Goal: Information Seeking & Learning: Learn about a topic

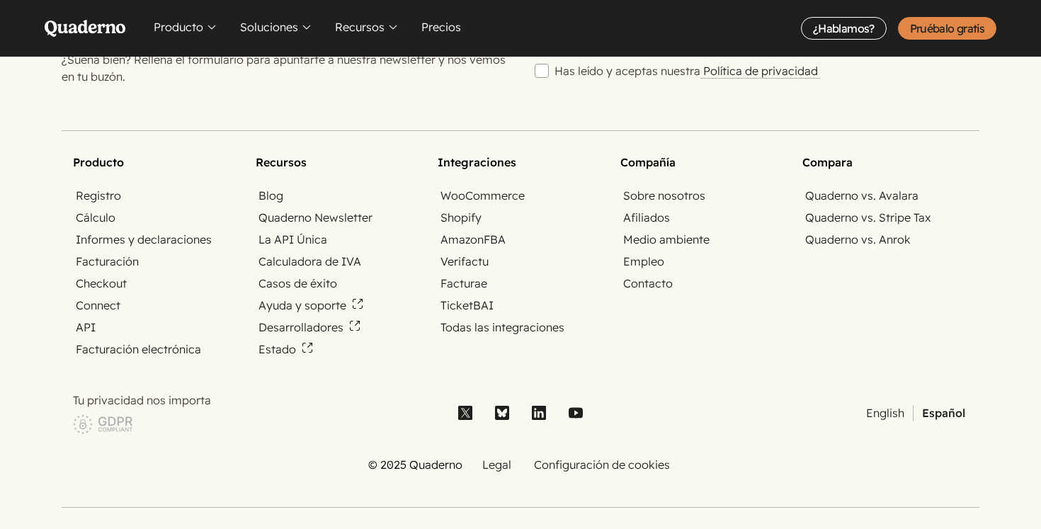
scroll to position [4935, 0]
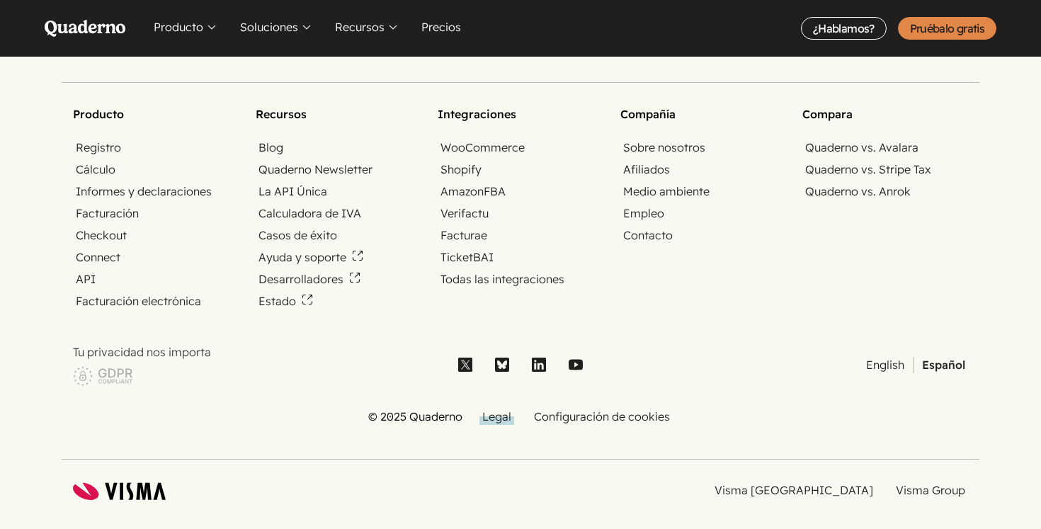
click at [499, 409] on link "Legal" at bounding box center [497, 417] width 35 height 16
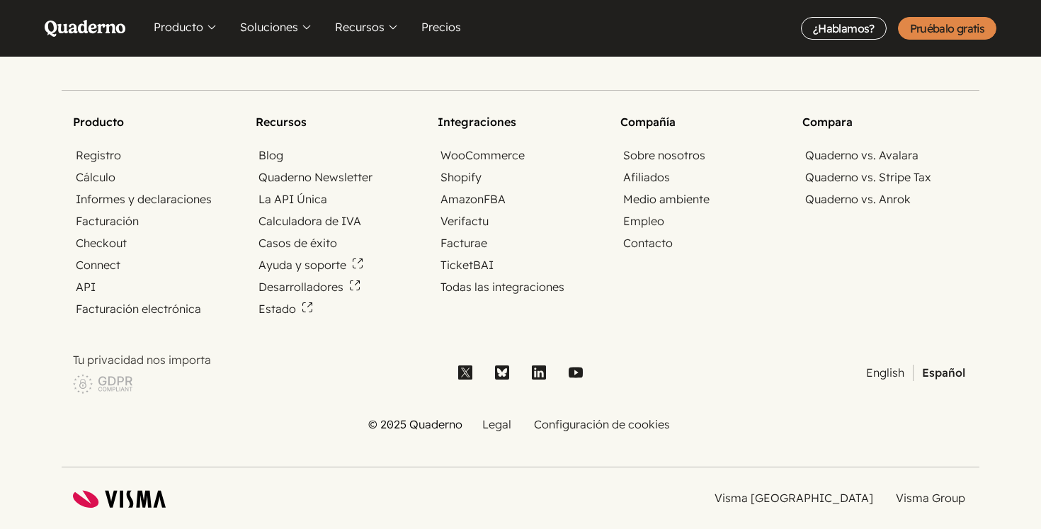
scroll to position [4927, 0]
click at [944, 491] on link "Visma Group" at bounding box center [930, 499] width 75 height 16
click at [854, 491] on link "Visma [GEOGRAPHIC_DATA]" at bounding box center [794, 499] width 164 height 16
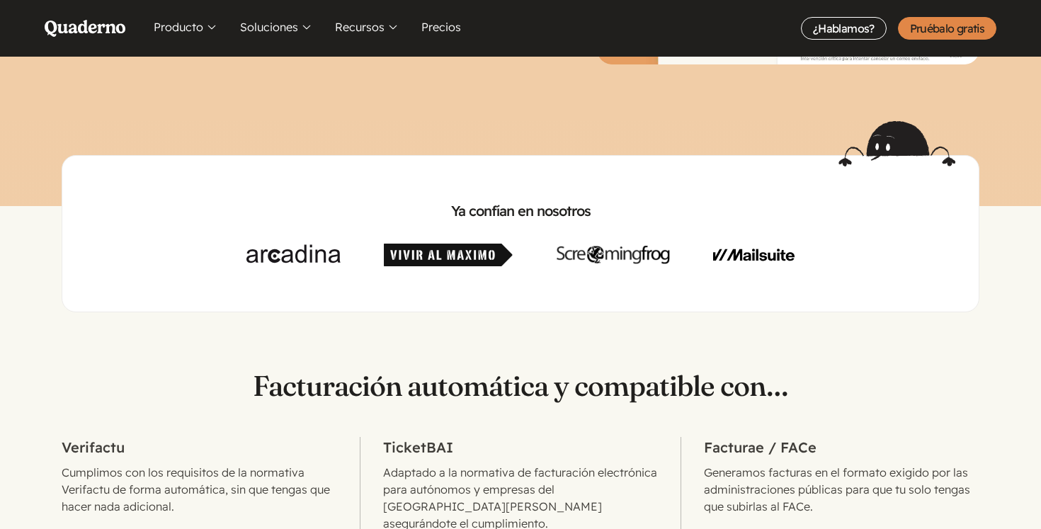
scroll to position [0, 0]
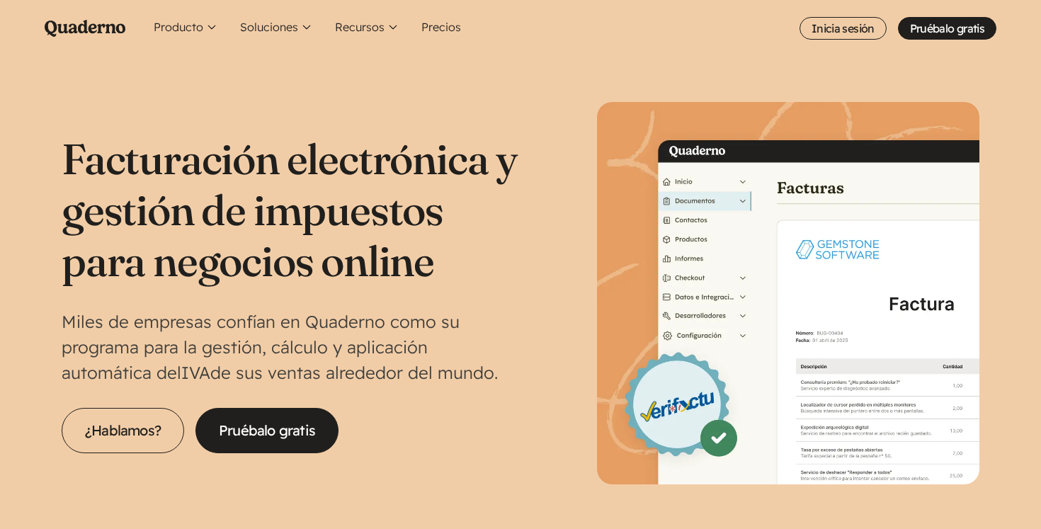
click at [87, 21] on icon "Quaderno Homepage" at bounding box center [85, 28] width 81 height 17
click at [190, 29] on button "Producto" at bounding box center [185, 28] width 75 height 57
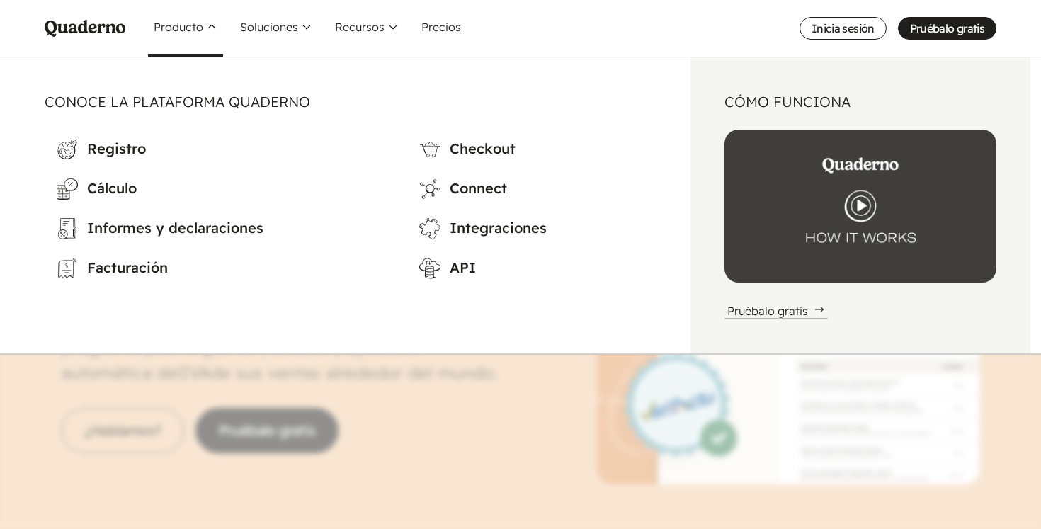
click at [422, 439] on nav "Menu Pruébalo gratis Quaderno Homepage Producto Conoce la plataforma Quaderno W…" at bounding box center [520, 264] width 1041 height 529
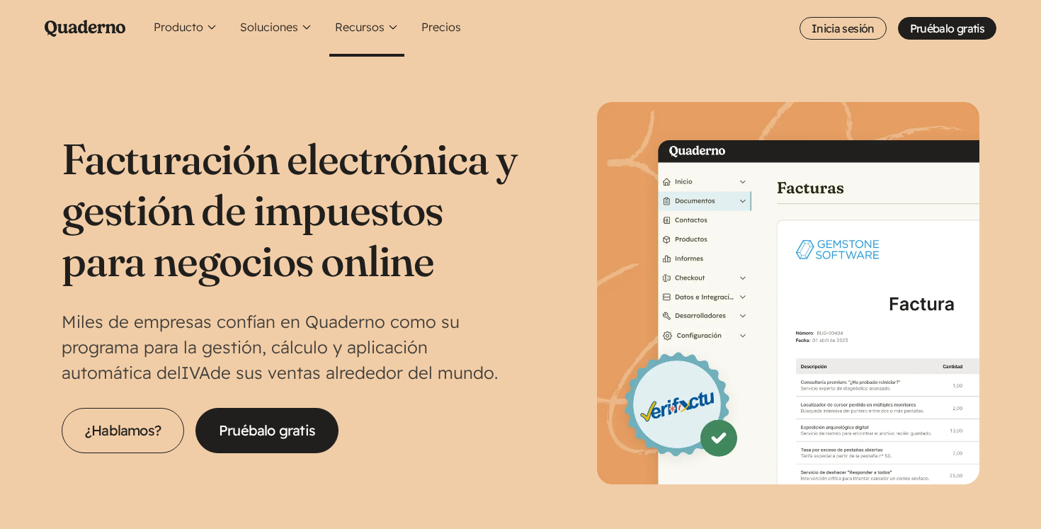
click at [388, 22] on button "Recursos" at bounding box center [366, 28] width 75 height 57
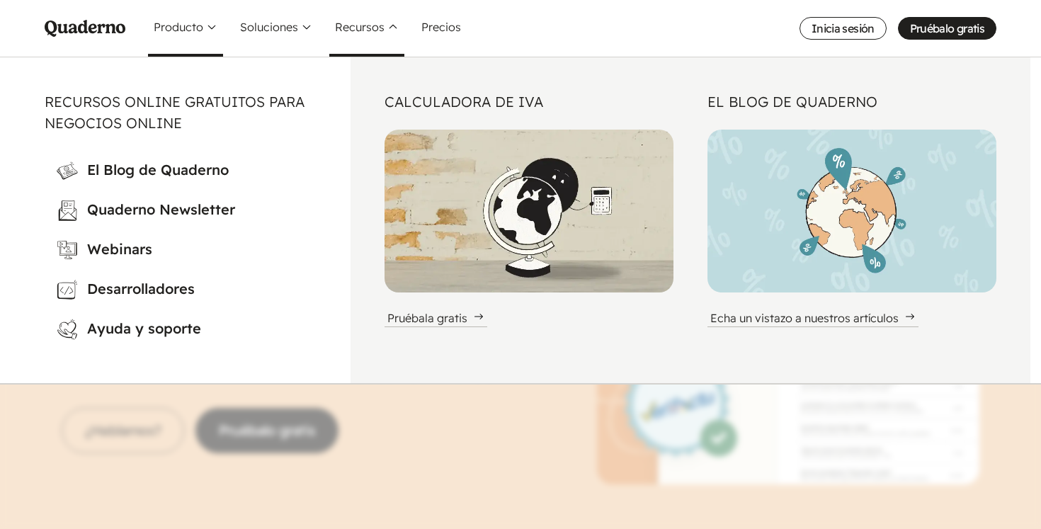
click at [188, 30] on button "Producto" at bounding box center [185, 28] width 75 height 57
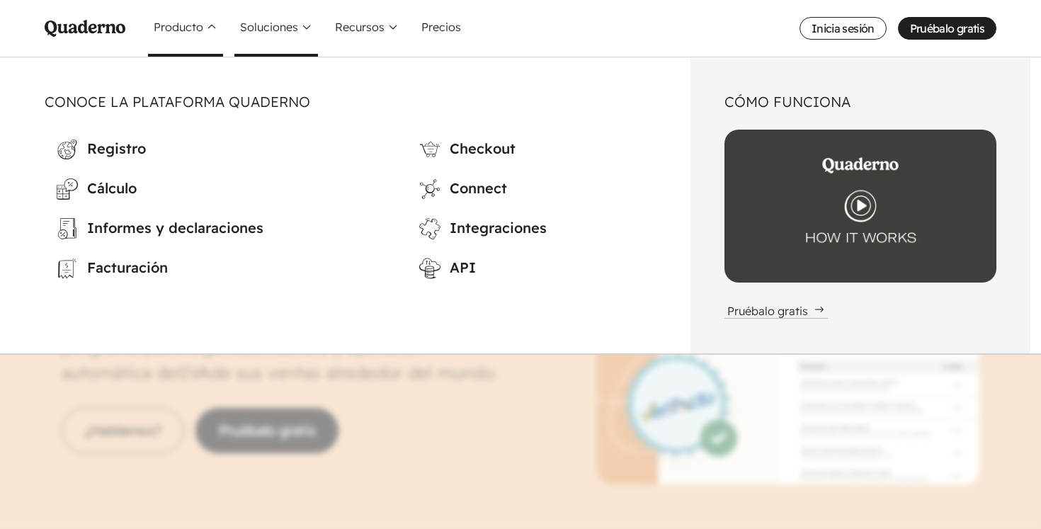
click at [276, 29] on button "Soluciones" at bounding box center [277, 28] width 84 height 57
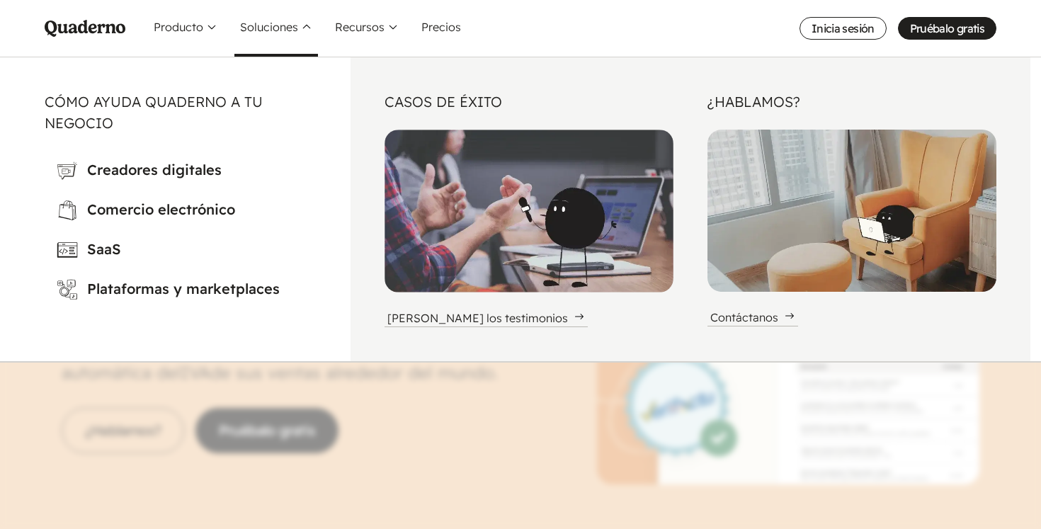
click at [351, 444] on nav "Menu Pruébalo gratis Quaderno Homepage Producto Conoce la plataforma Quaderno W…" at bounding box center [520, 264] width 1041 height 529
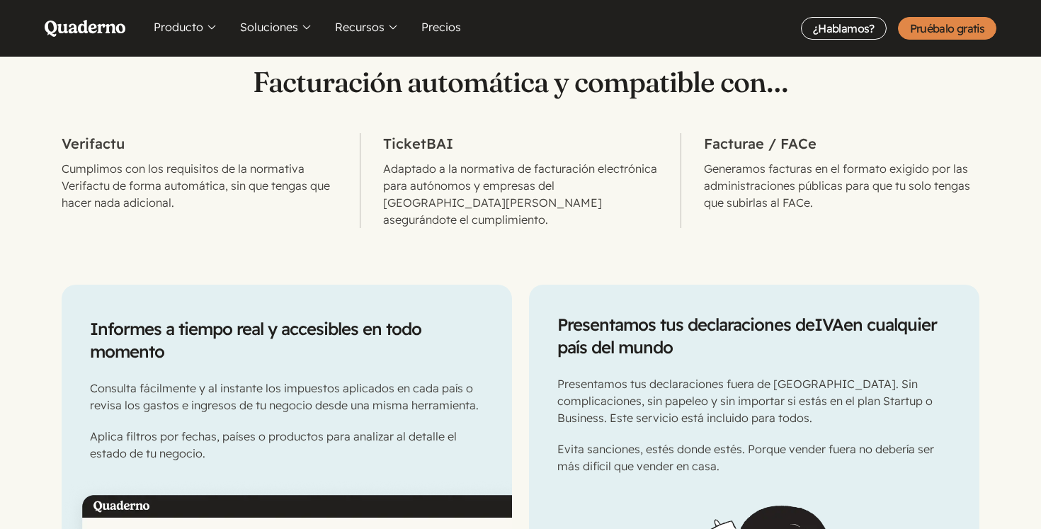
scroll to position [728, 0]
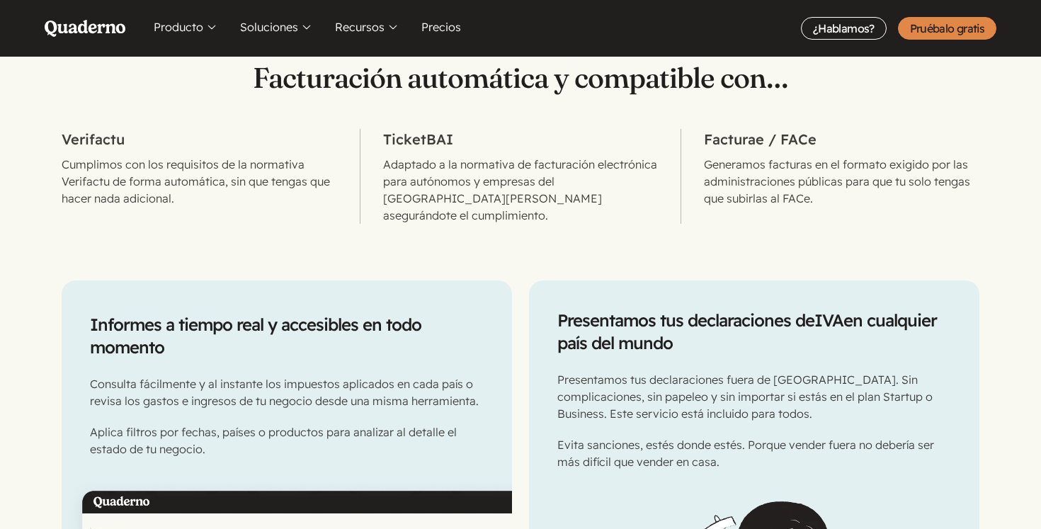
click at [106, 142] on h2 "Verifactu" at bounding box center [200, 139] width 276 height 21
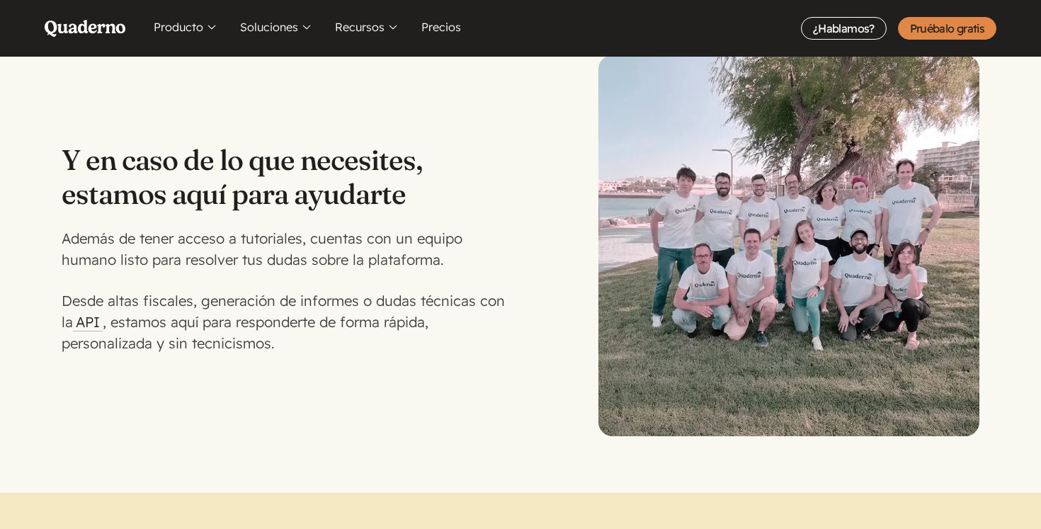
scroll to position [3452, 0]
